Goal: Transaction & Acquisition: Subscribe to service/newsletter

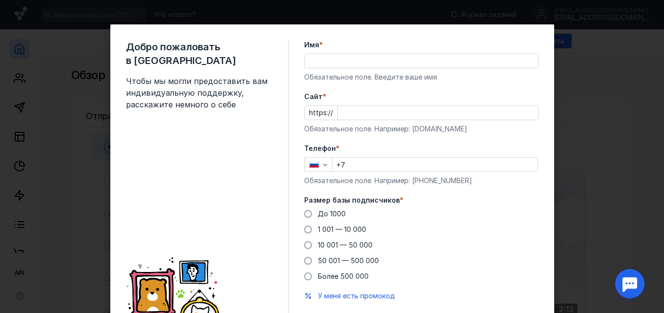
click at [328, 60] on input "Имя *" at bounding box center [422, 61] width 234 height 14
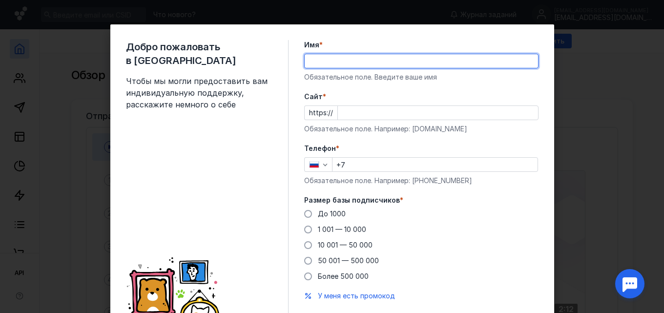
type input "[PERSON_NAME]"
click at [346, 111] on input "Cайт *" at bounding box center [438, 113] width 200 height 14
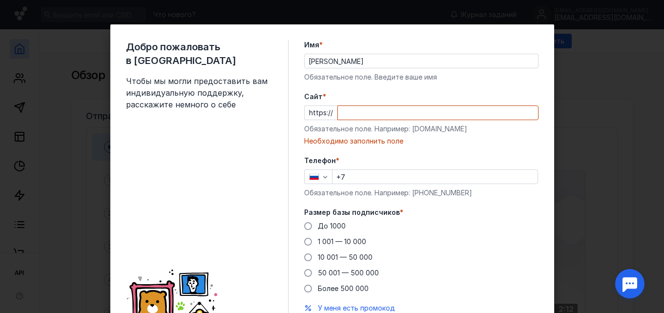
drag, startPoint x: 346, startPoint y: 111, endPoint x: 267, endPoint y: 130, distance: 81.3
click at [267, 130] on div "Добро пожаловать в Sendsay Чтобы мы могли предоставить вам индивидуальную подде…" at bounding box center [207, 193] width 163 height 306
click at [338, 111] on input "Cайт *" at bounding box center [438, 113] width 200 height 14
paste input "[URL][DOMAIN_NAME]"
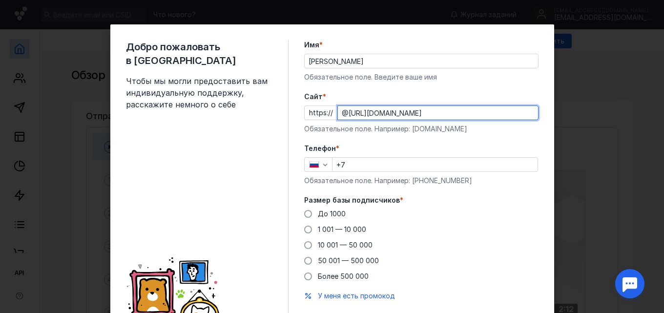
type input "@[URL][DOMAIN_NAME]"
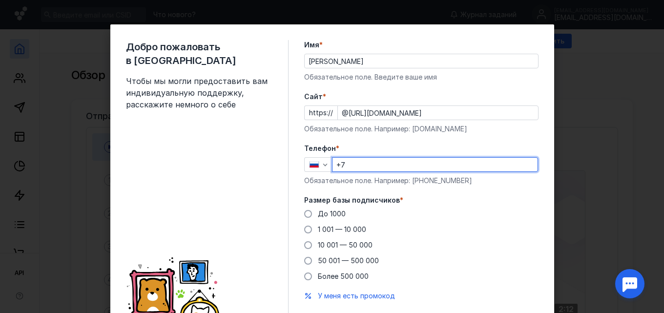
click at [366, 161] on input "+7" at bounding box center [435, 165] width 205 height 14
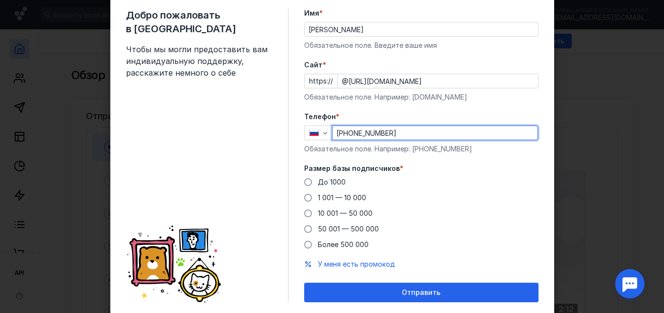
scroll to position [61, 0]
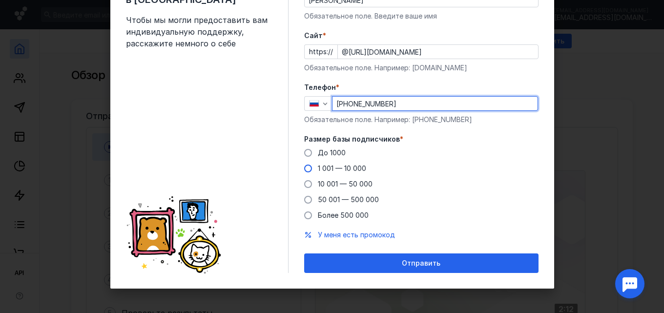
type input "[PHONE_NUMBER]"
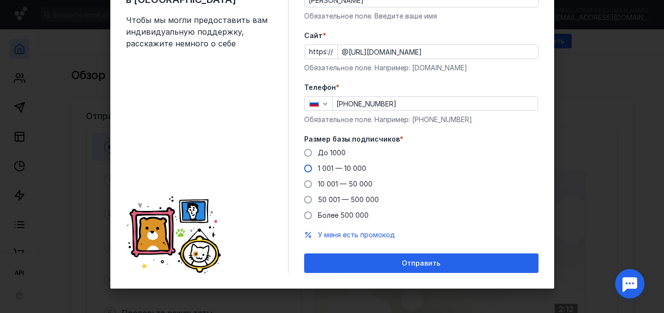
click at [306, 170] on span at bounding box center [308, 169] width 8 height 8
click at [0, 0] on input "1 001 — 10 000" at bounding box center [0, 0] width 0 height 0
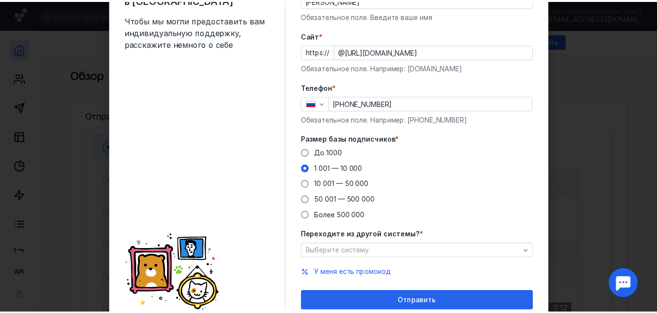
scroll to position [99, 0]
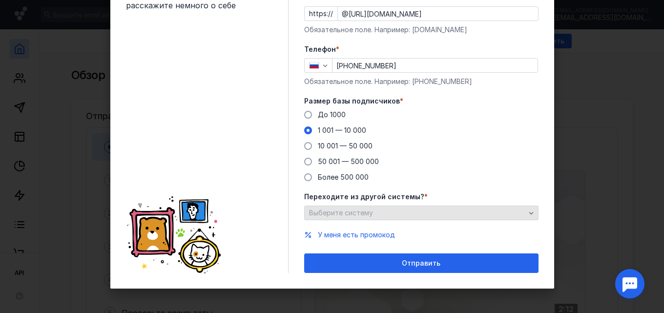
click at [531, 216] on icon "button" at bounding box center [532, 213] width 8 height 8
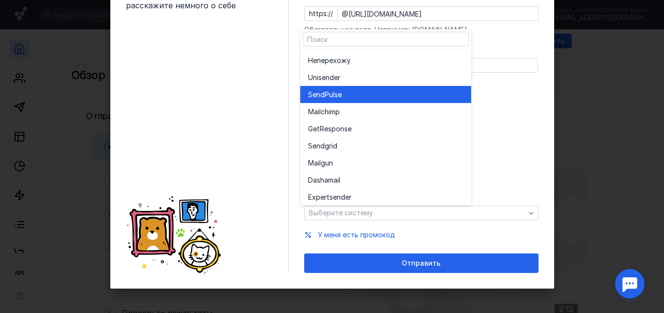
click at [442, 103] on div "SendPuls e" at bounding box center [385, 94] width 155 height 17
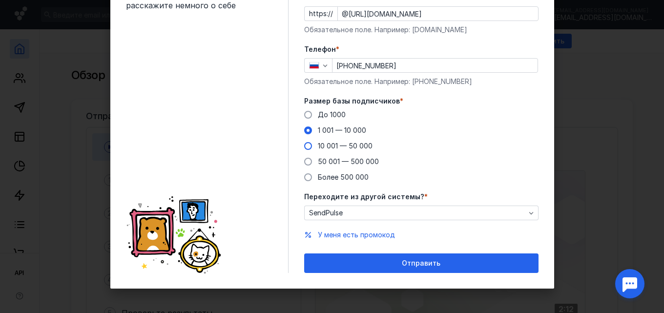
click at [304, 146] on span at bounding box center [308, 146] width 8 height 8
click at [0, 0] on input "10 001 — 50 000" at bounding box center [0, 0] width 0 height 0
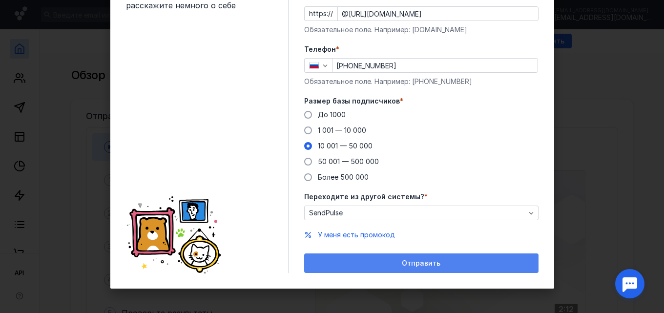
click at [346, 267] on div "Отправить" at bounding box center [421, 263] width 225 height 8
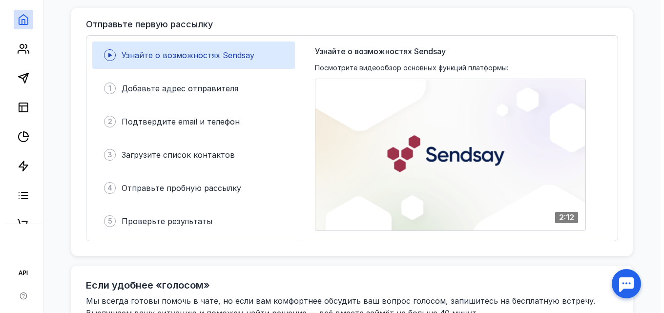
scroll to position [114, 0]
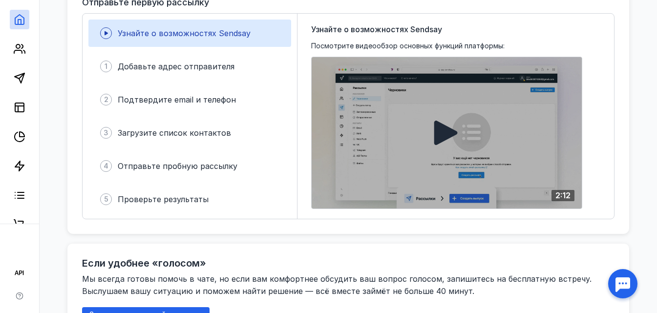
click at [439, 127] on icon at bounding box center [445, 133] width 23 height 24
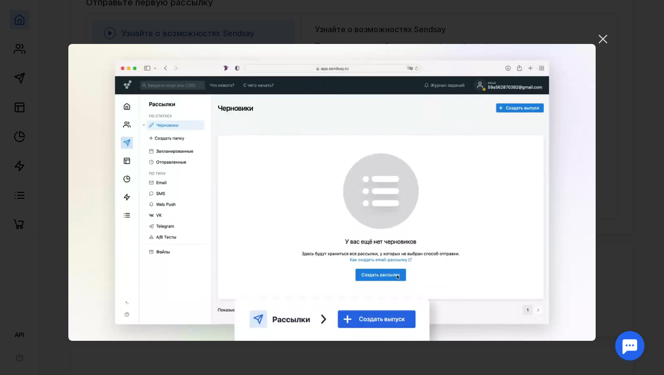
scroll to position [0, 0]
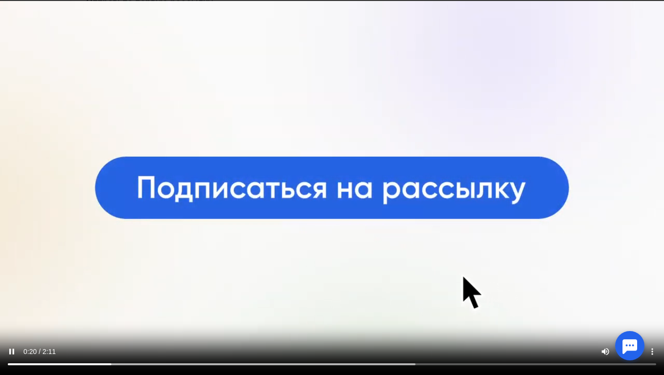
click at [374, 132] on video "Ваш браузер не поддерживает воспроизведение видео. Пожалуйста, обновите ваш бра…" at bounding box center [332, 187] width 664 height 375
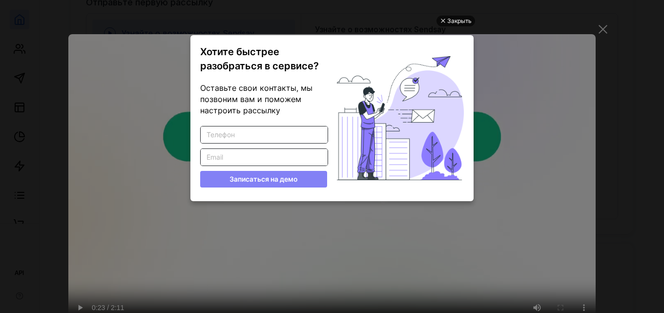
click at [463, 23] on div "Закрыть" at bounding box center [459, 21] width 24 height 11
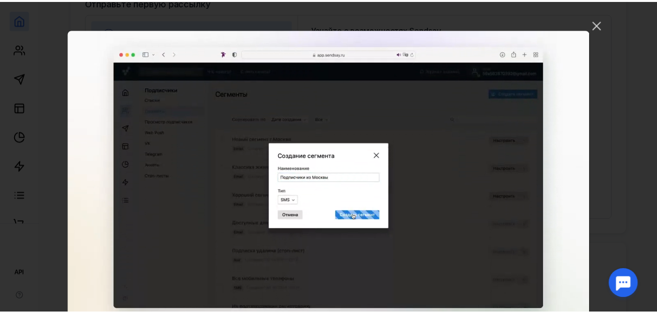
scroll to position [20, 0]
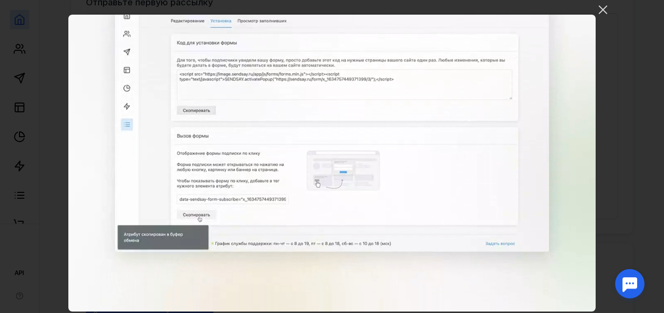
click at [449, 200] on video "Ваш браузер не поддерживает воспроизведение видео. Пожалуйста, обновите ваш бра…" at bounding box center [332, 163] width 528 height 297
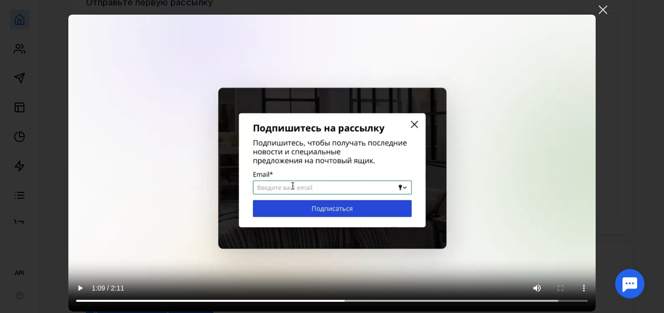
click at [449, 200] on video "Ваш браузер не поддерживает воспроизведение видео. Пожалуйста, обновите ваш бра…" at bounding box center [332, 163] width 528 height 297
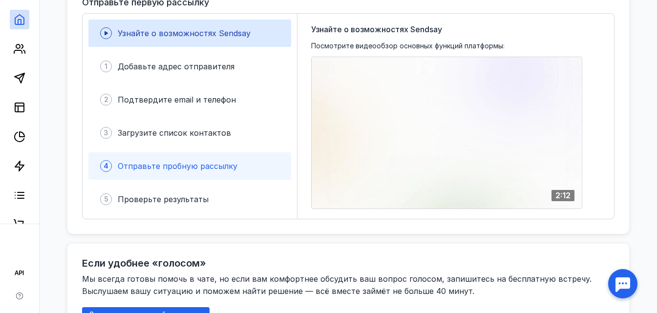
click at [193, 168] on span "Отправьте пробную рассылку" at bounding box center [178, 166] width 120 height 10
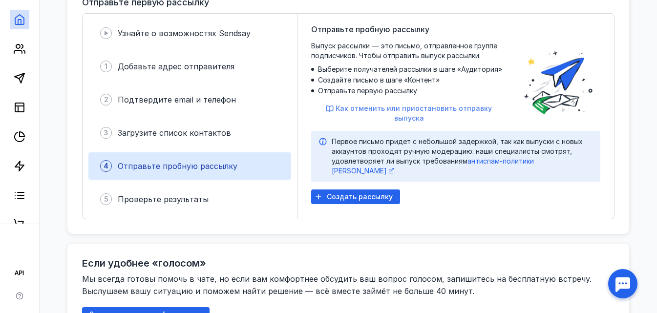
scroll to position [0, 0]
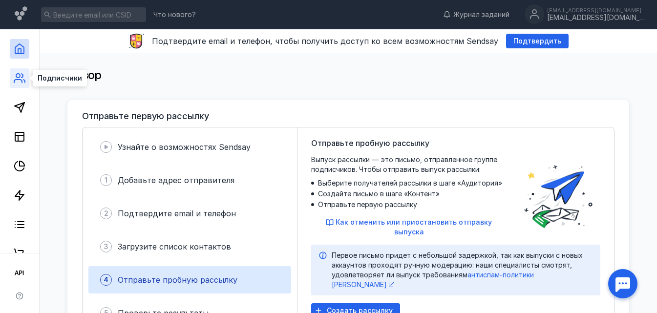
click at [23, 83] on icon at bounding box center [20, 78] width 12 height 12
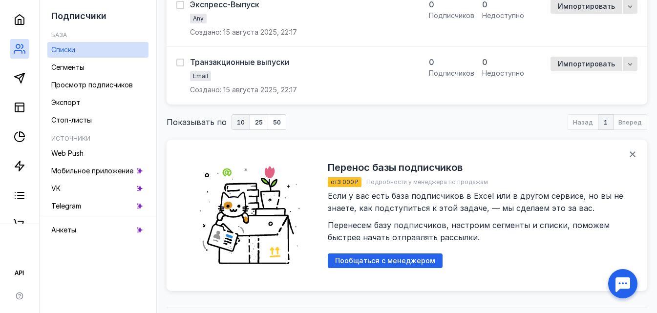
scroll to position [206, 0]
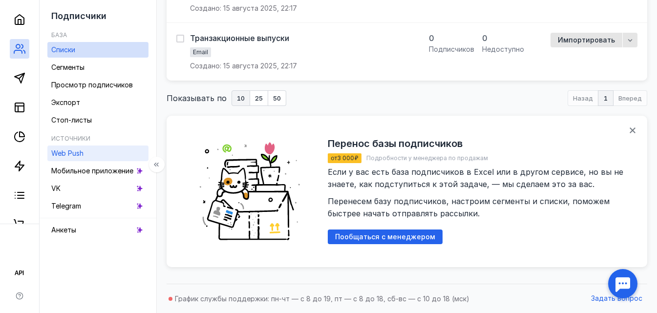
click at [77, 157] on span "Web Push" at bounding box center [67, 153] width 32 height 8
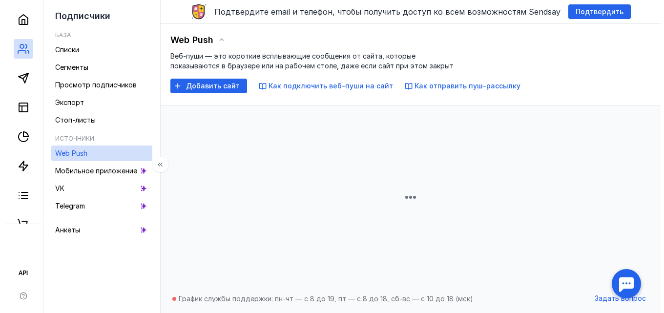
scroll to position [129, 0]
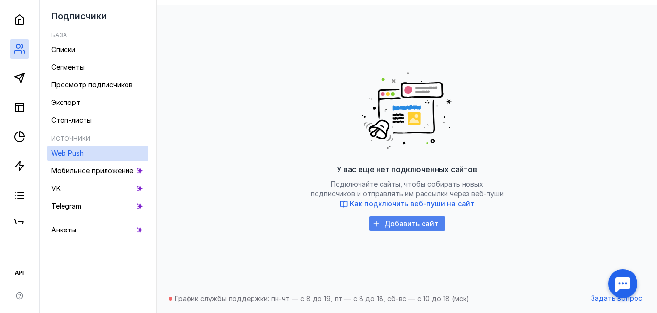
click at [406, 225] on span "Добавить сайт" at bounding box center [411, 224] width 54 height 8
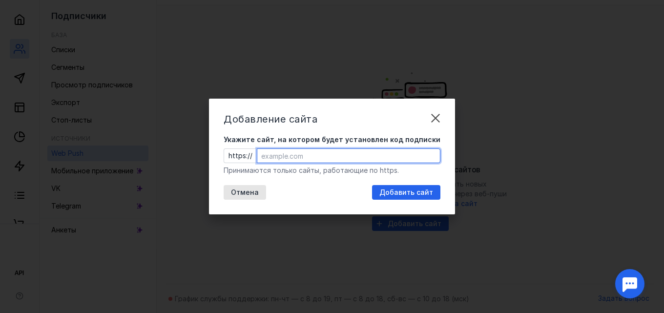
click at [293, 154] on input "Укажите сайт, на котором будет установлен код подписки" at bounding box center [348, 156] width 183 height 14
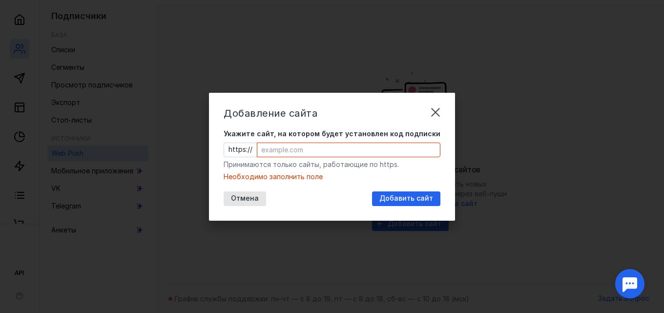
click at [259, 148] on div "https://" at bounding box center [332, 150] width 217 height 15
click at [271, 149] on input "Укажите сайт, на котором будет установлен код подписки" at bounding box center [348, 150] width 183 height 14
paste input "[DOMAIN_NAME][URL]"
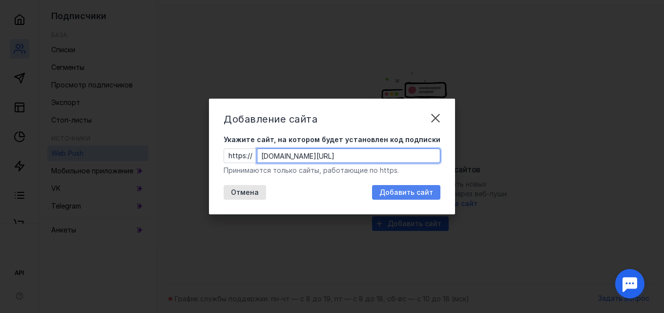
type input "[DOMAIN_NAME][URL]"
click at [392, 191] on span "Добавить сайт" at bounding box center [407, 193] width 54 height 8
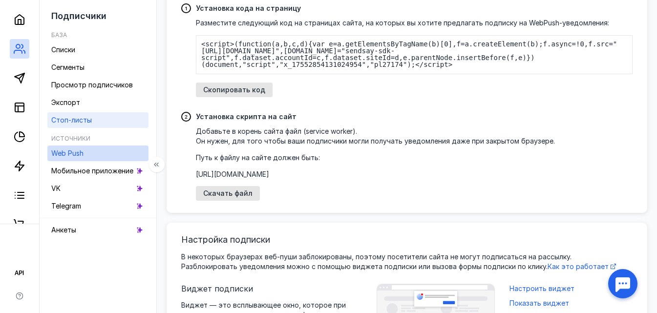
scroll to position [109, 0]
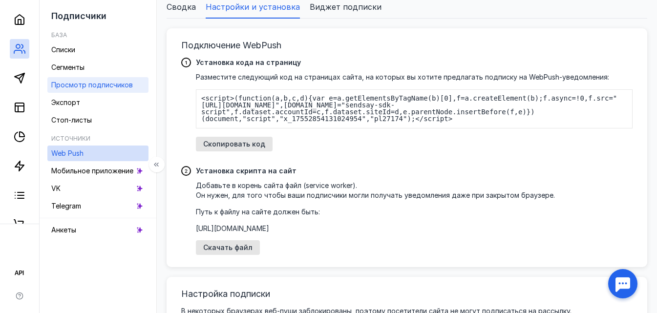
click at [83, 86] on span "Просмотр подписчиков" at bounding box center [92, 85] width 82 height 8
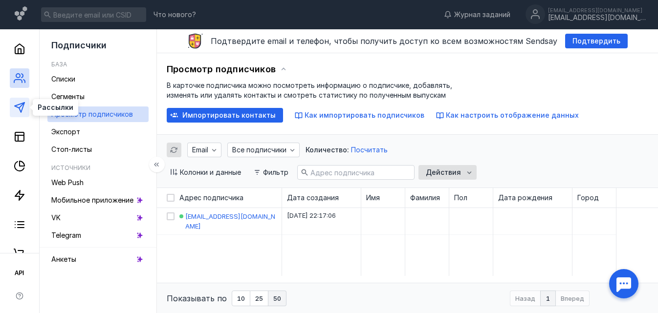
click at [20, 106] on icon at bounding box center [20, 108] width 12 height 12
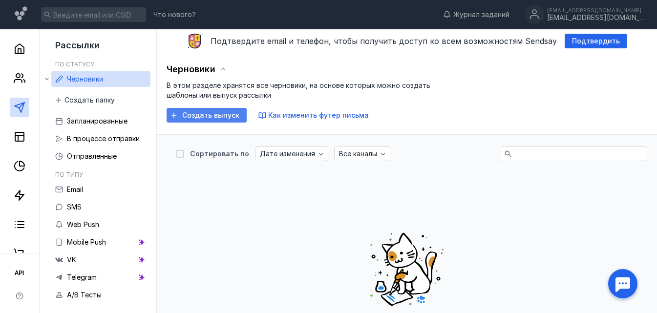
click at [202, 117] on span "Создать выпуск" at bounding box center [210, 115] width 57 height 8
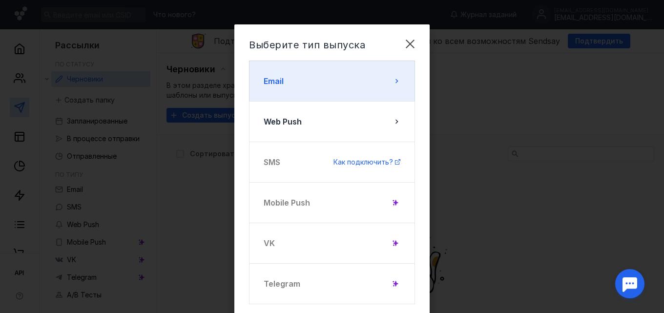
click at [383, 78] on button "Email" at bounding box center [332, 81] width 166 height 41
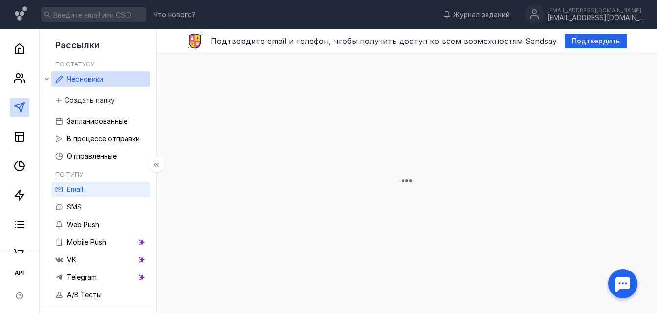
click at [79, 190] on span "Email" at bounding box center [75, 189] width 16 height 8
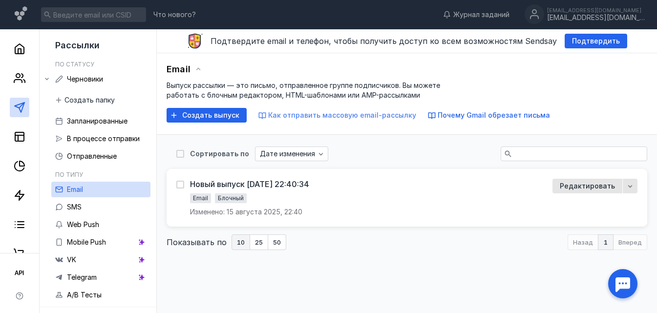
click at [328, 116] on span "Как отправить массовую email-рассылку" at bounding box center [342, 115] width 148 height 8
click at [200, 117] on span "Создать выпуск" at bounding box center [210, 115] width 57 height 8
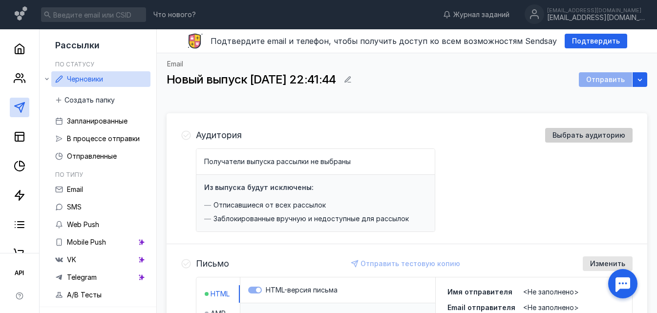
click at [581, 135] on span "Выбрать аудиторию" at bounding box center [589, 135] width 73 height 8
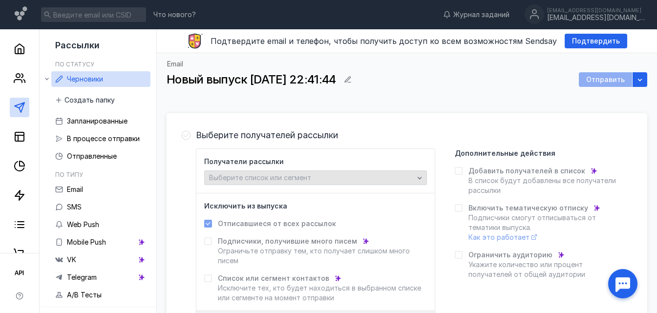
click at [424, 181] on icon "button" at bounding box center [420, 178] width 8 height 8
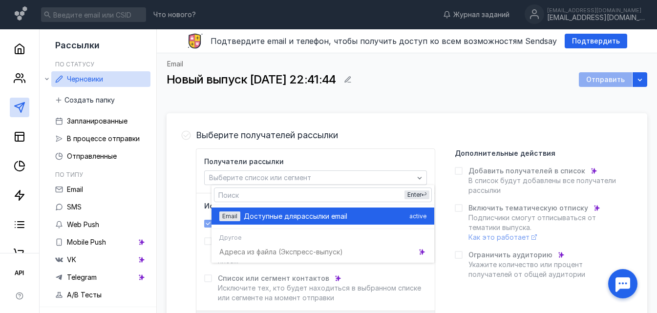
click at [303, 215] on span "рассылки email" at bounding box center [322, 217] width 50 height 10
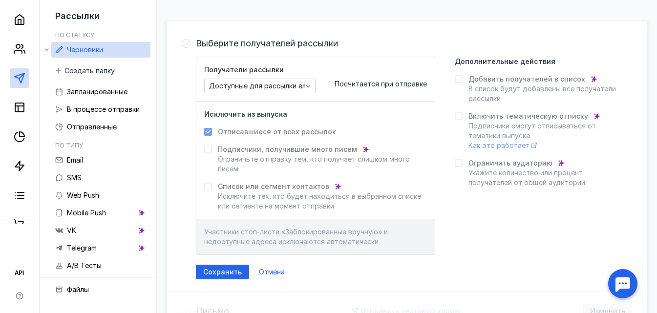
scroll to position [114, 0]
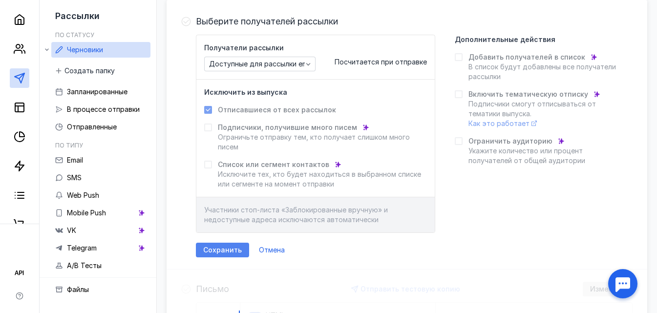
click at [238, 247] on span "Сохранить" at bounding box center [222, 250] width 39 height 8
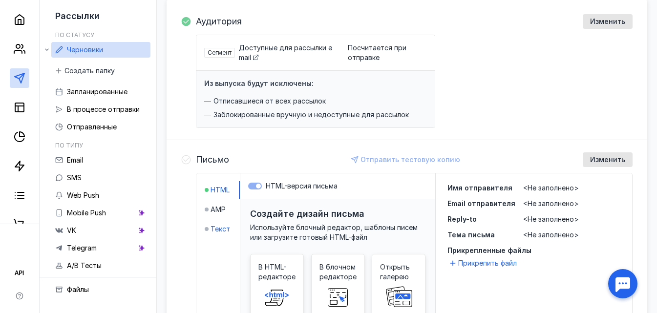
click at [229, 227] on span "Текст" at bounding box center [221, 229] width 20 height 10
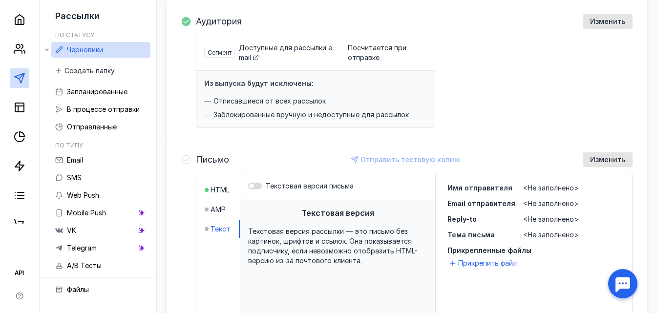
click at [262, 187] on div at bounding box center [255, 186] width 14 height 7
click at [248, 186] on input "Текстовая версия письма" at bounding box center [248, 186] width 0 height 0
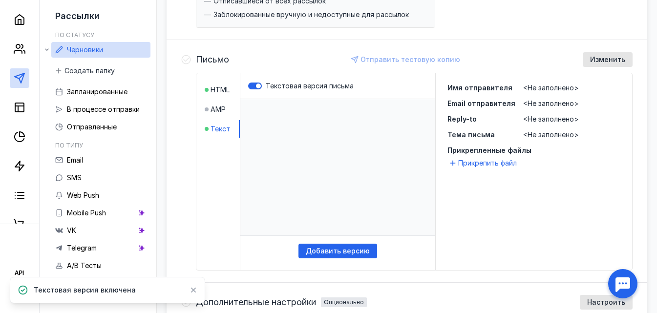
scroll to position [228, 0]
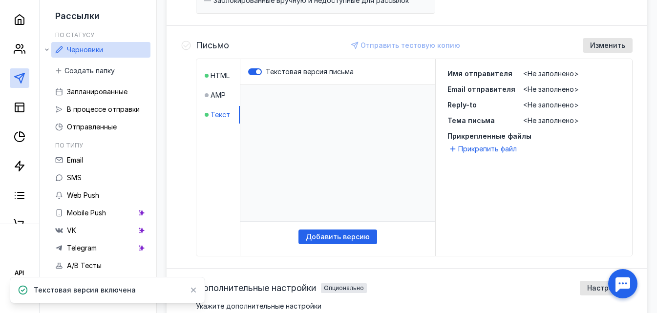
click at [288, 116] on p "​" at bounding box center [337, 153] width 195 height 137
click at [271, 93] on p "​" at bounding box center [337, 153] width 195 height 137
click at [220, 94] on span "AMP" at bounding box center [218, 95] width 15 height 10
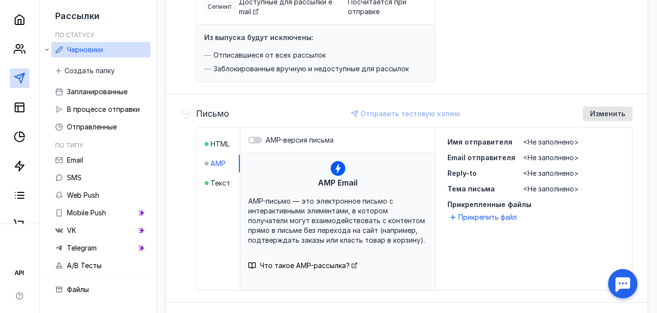
scroll to position [192, 0]
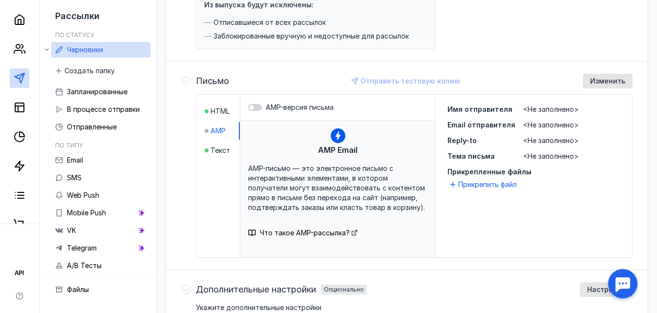
click at [498, 108] on span "Имя отправителя" at bounding box center [479, 109] width 65 height 8
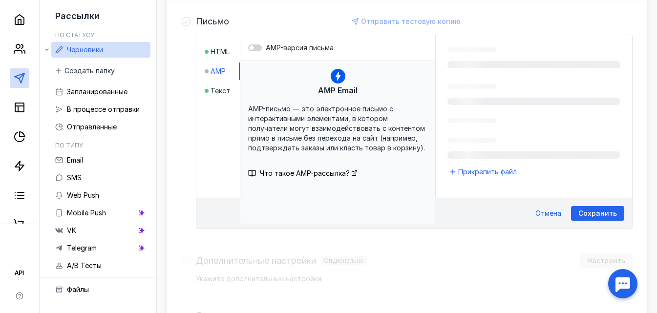
scroll to position [254, 0]
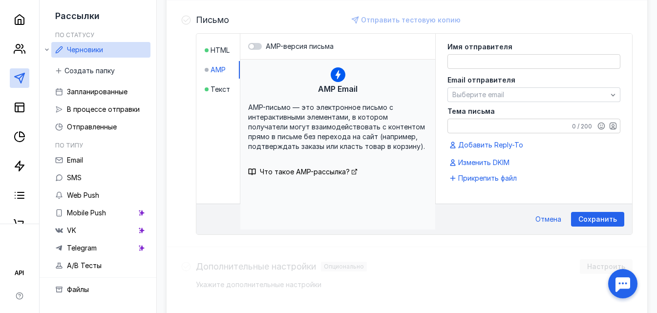
click at [493, 62] on textarea at bounding box center [534, 62] width 172 height 14
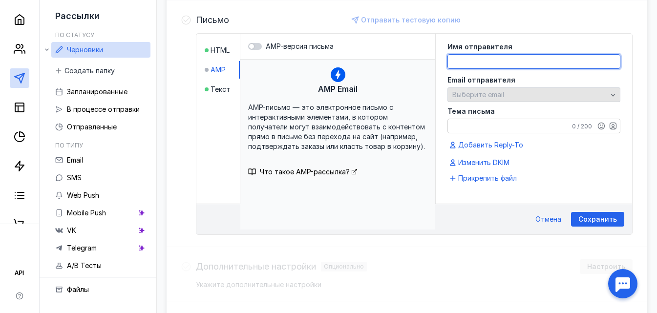
click at [486, 95] on div "Email отправителя Выберите email" at bounding box center [533, 89] width 173 height 25
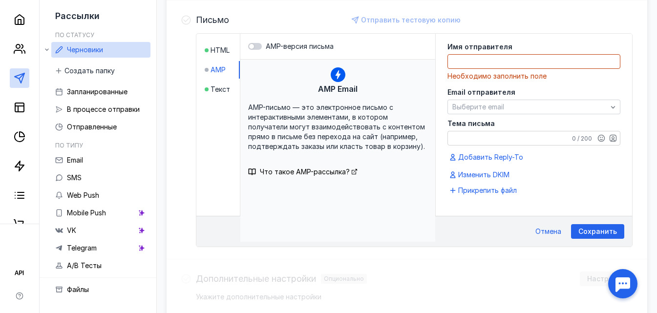
click at [490, 66] on textarea at bounding box center [534, 62] width 172 height 14
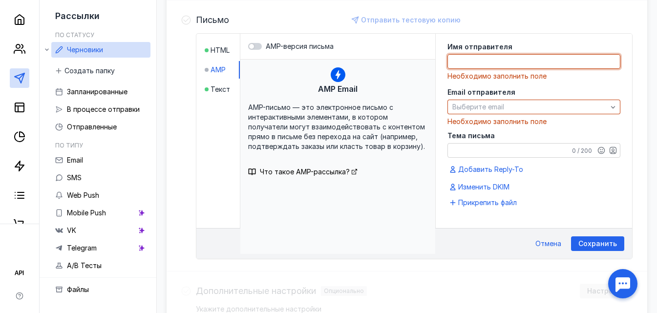
click at [489, 60] on textarea at bounding box center [534, 62] width 172 height 14
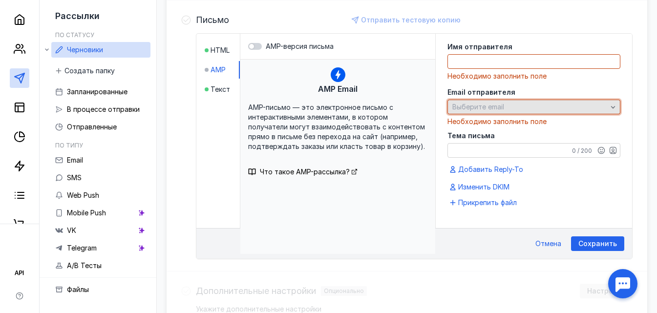
click at [475, 107] on span "Выберите email" at bounding box center [478, 107] width 52 height 8
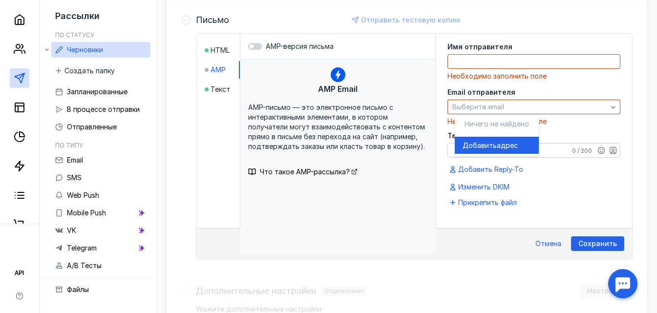
click at [474, 146] on span "Добавить" at bounding box center [480, 146] width 34 height 10
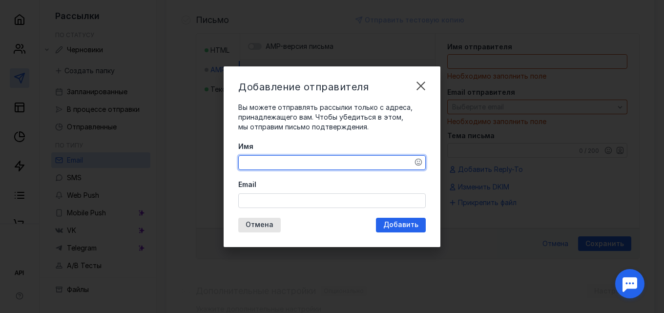
click at [284, 159] on textarea "Имя" at bounding box center [332, 163] width 187 height 14
click at [417, 165] on icon "button" at bounding box center [418, 162] width 7 height 7
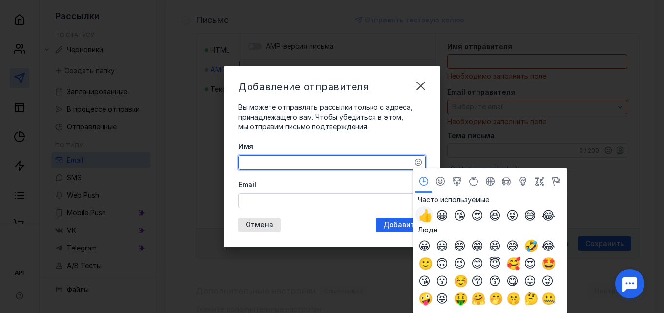
click at [428, 218] on span "👍" at bounding box center [425, 215] width 12 height 12
type textarea "👍"
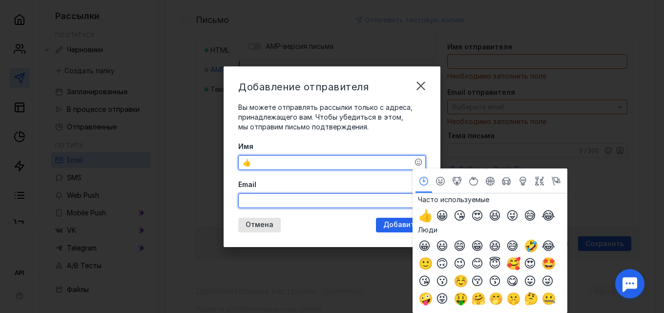
click at [262, 201] on input "Email" at bounding box center [332, 201] width 187 height 14
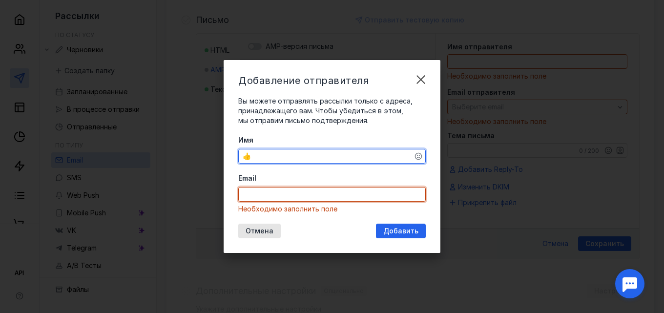
paste input "@[DOMAIN_NAME]"
click at [248, 196] on input "@[DOMAIN_NAME]" at bounding box center [332, 195] width 187 height 14
click at [300, 194] on input "@[DOMAIN_NAME]" at bounding box center [332, 195] width 187 height 14
type input "@[DOMAIN_NAME]"
click at [398, 232] on span "Добавить" at bounding box center [400, 231] width 35 height 8
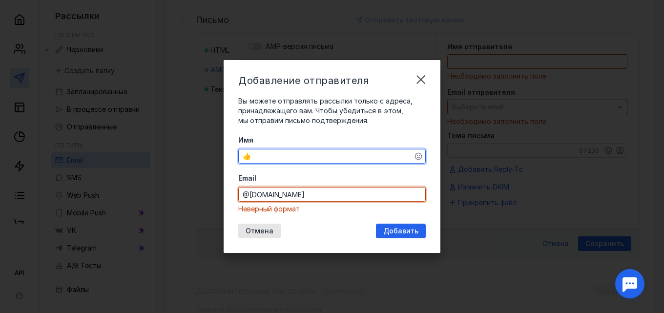
click at [311, 192] on input "@[DOMAIN_NAME]" at bounding box center [332, 195] width 187 height 14
click at [302, 197] on input "@[DOMAIN_NAME]" at bounding box center [332, 195] width 187 height 14
click at [318, 193] on input "@[DOMAIN_NAME]" at bounding box center [332, 195] width 187 height 14
click at [259, 230] on span "Отмена" at bounding box center [260, 231] width 28 height 8
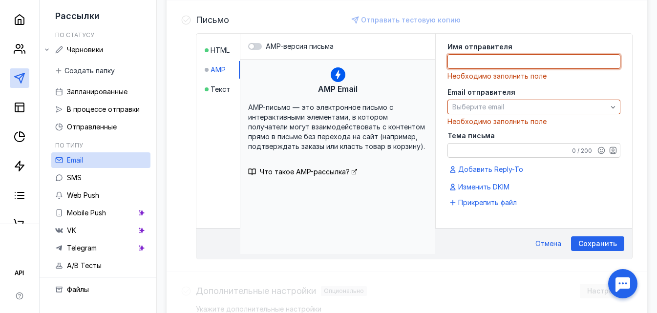
click at [506, 58] on textarea at bounding box center [534, 62] width 172 height 14
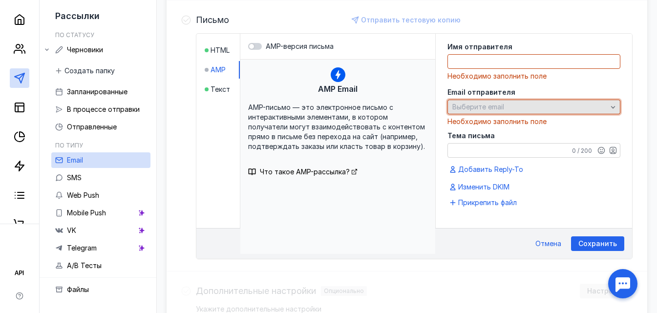
click at [565, 104] on div "Выберите email" at bounding box center [530, 107] width 160 height 8
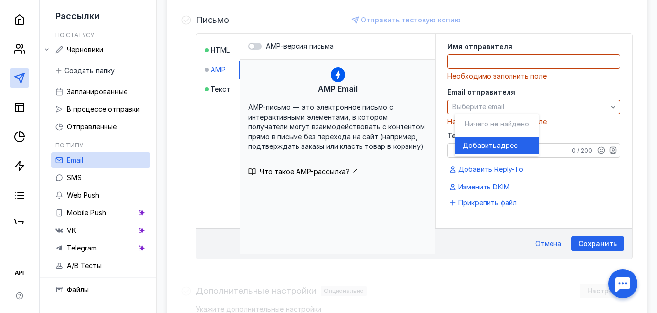
click at [509, 141] on span "адрес" at bounding box center [507, 146] width 21 height 10
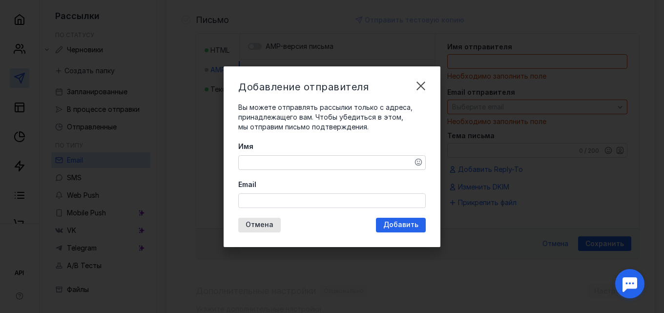
click at [254, 196] on input "Email" at bounding box center [332, 201] width 187 height 14
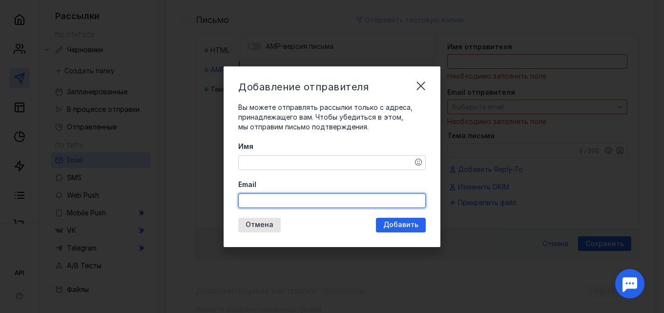
paste input "[EMAIL_ADDRESS][DOMAIN_NAME]"
type input "[EMAIL_ADDRESS][DOMAIN_NAME]"
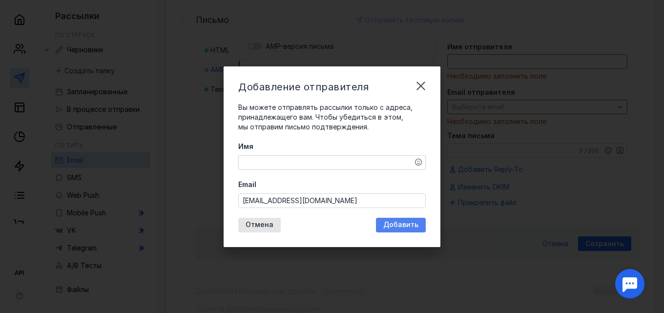
click at [386, 227] on span "Добавить" at bounding box center [400, 225] width 35 height 8
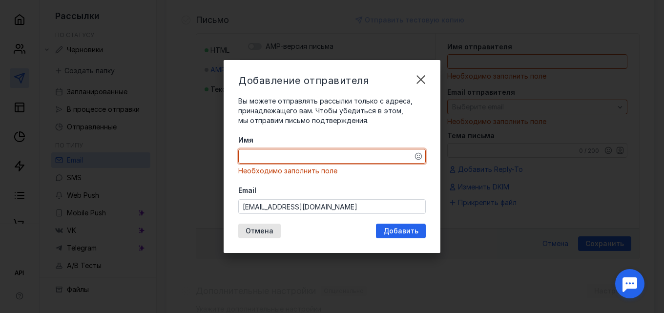
click at [285, 157] on textarea "Имя" at bounding box center [332, 156] width 187 height 14
click at [419, 158] on icon "button" at bounding box center [419, 156] width 8 height 8
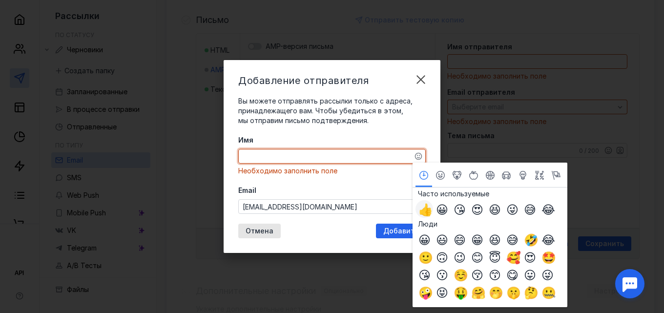
click at [426, 210] on span "👍" at bounding box center [425, 209] width 12 height 12
type textarea "👍"
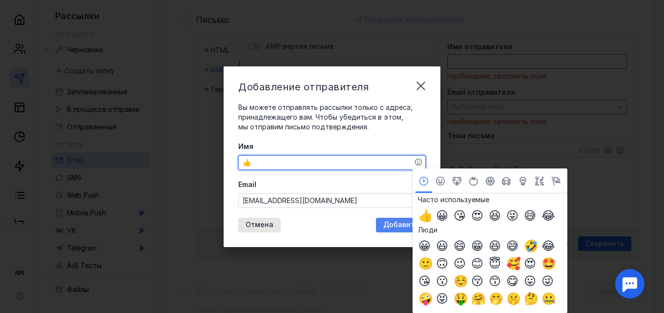
click at [392, 223] on span "Добавить" at bounding box center [400, 225] width 35 height 8
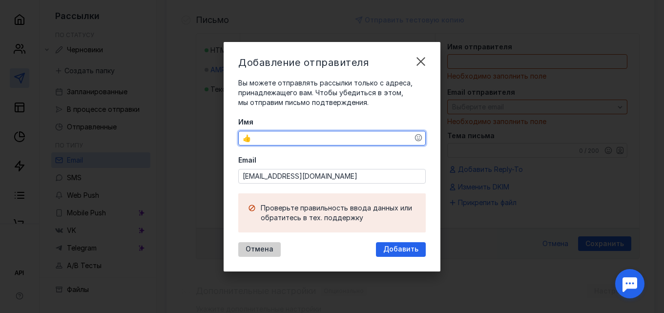
click at [274, 253] on div "Отмена" at bounding box center [260, 249] width 38 height 8
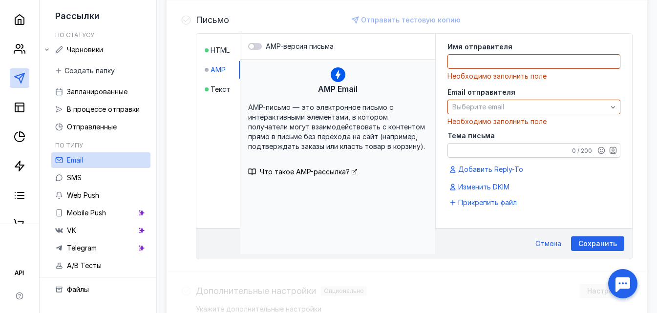
click at [209, 70] on div at bounding box center [207, 70] width 4 height 4
click at [209, 69] on div at bounding box center [207, 70] width 4 height 4
click at [209, 50] on div at bounding box center [207, 50] width 4 height 4
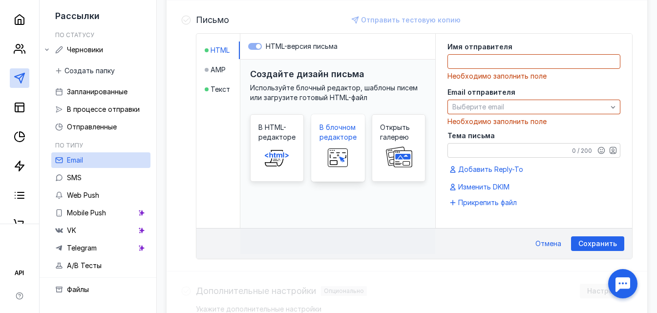
click at [345, 153] on rect at bounding box center [338, 155] width 16 height 5
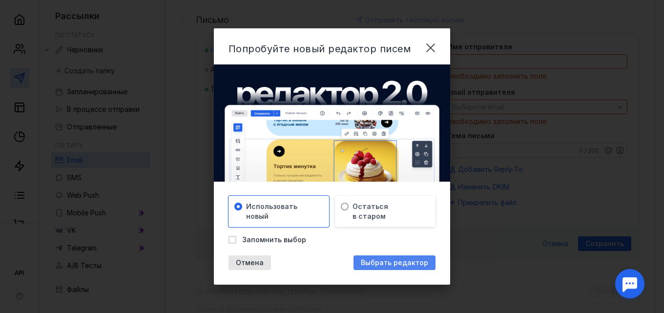
click at [374, 264] on span "Выбрать редактор" at bounding box center [394, 263] width 67 height 8
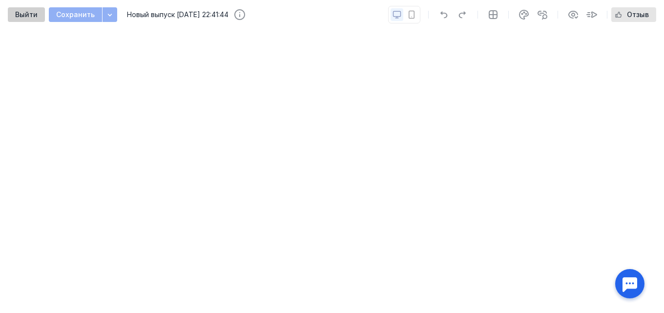
click at [37, 11] on div "Выйти" at bounding box center [26, 15] width 32 height 8
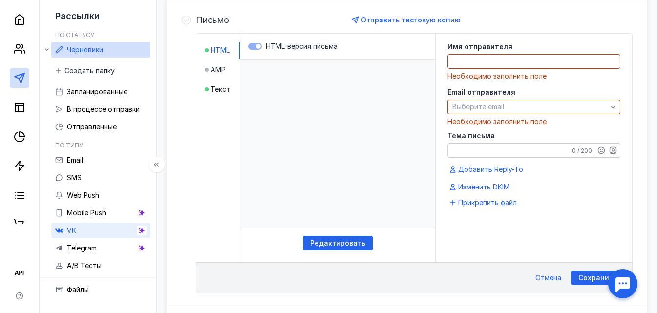
click at [76, 228] on span "VK" at bounding box center [71, 230] width 9 height 8
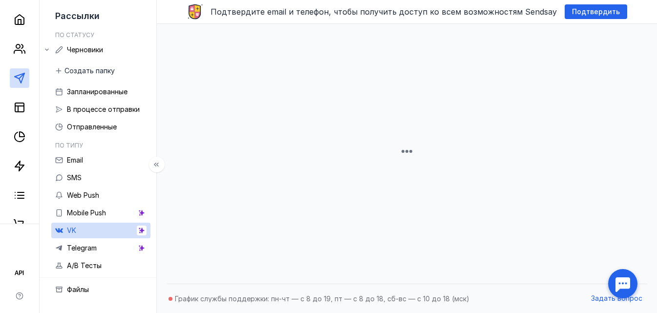
scroll to position [29, 0]
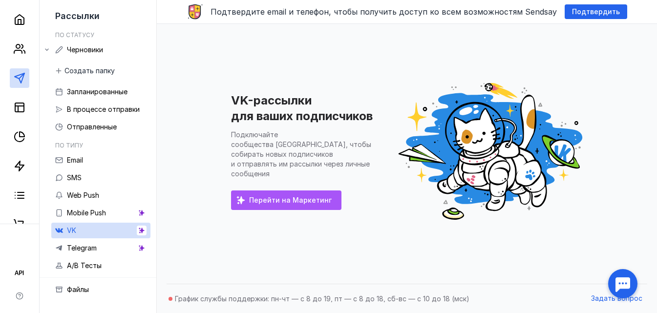
click at [306, 196] on span "Перейти на Маркетинг" at bounding box center [290, 200] width 83 height 8
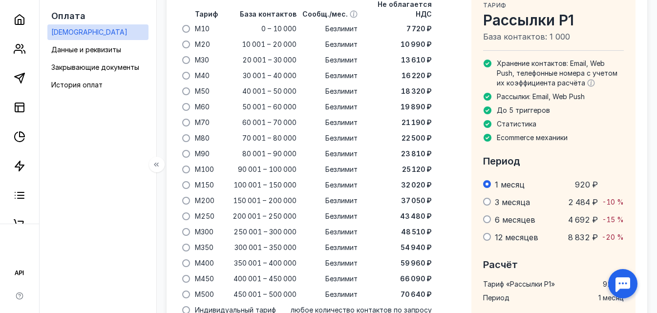
scroll to position [767, 0]
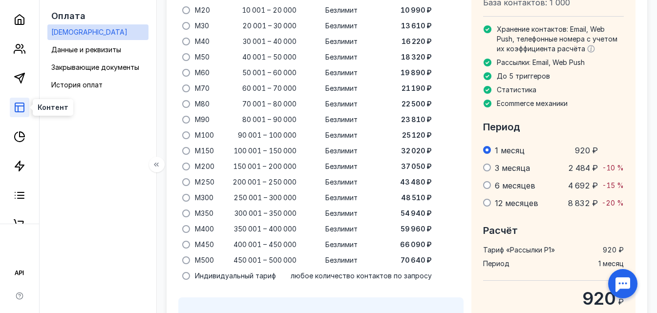
click at [22, 110] on icon at bounding box center [20, 108] width 12 height 12
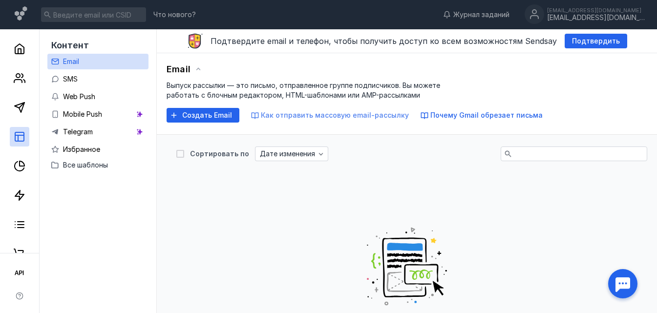
click at [299, 115] on span "Как отправить массовую email-рассылку" at bounding box center [335, 115] width 148 height 8
